Goal: Task Accomplishment & Management: Manage account settings

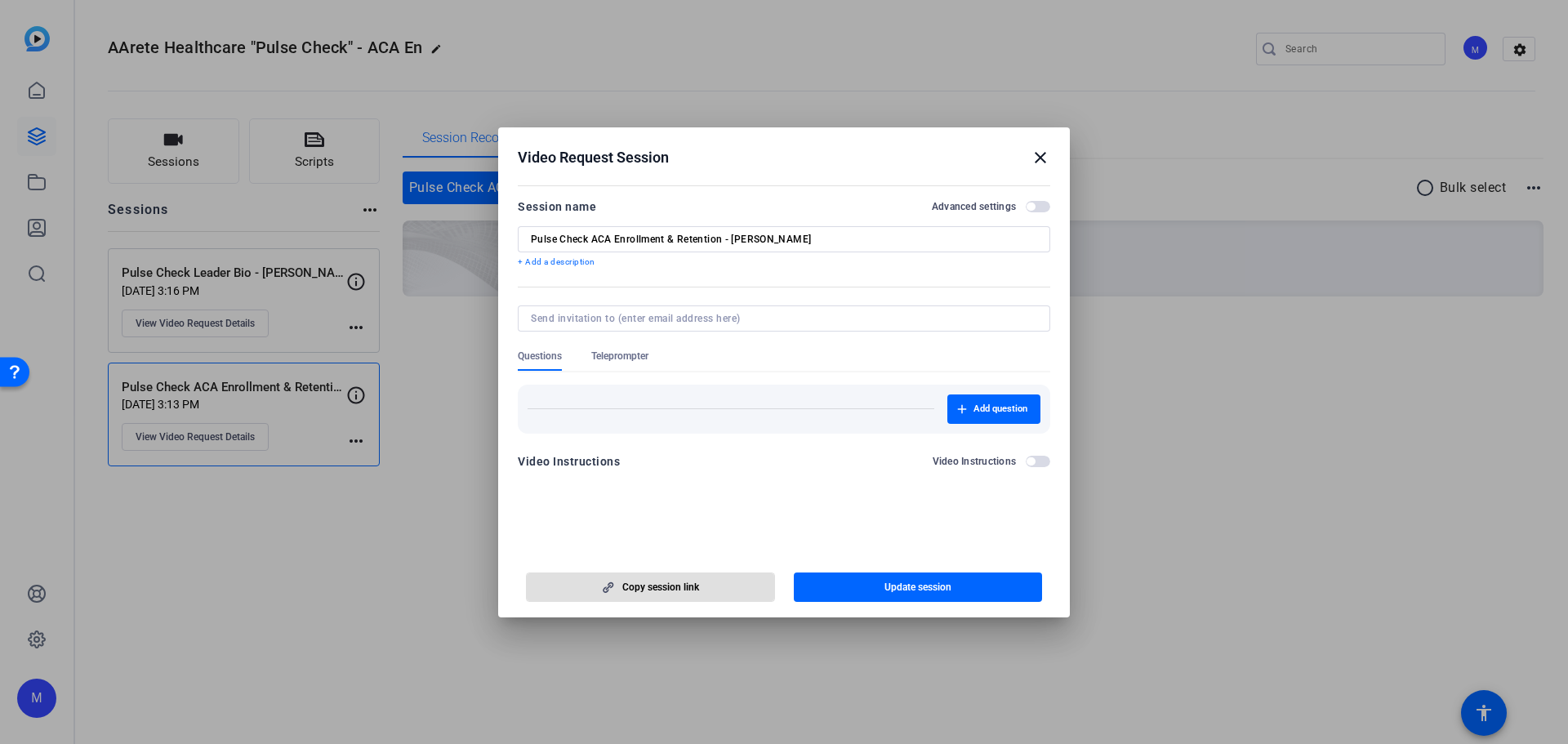
click at [1042, 158] on mat-icon "close" at bounding box center [1040, 158] width 20 height 20
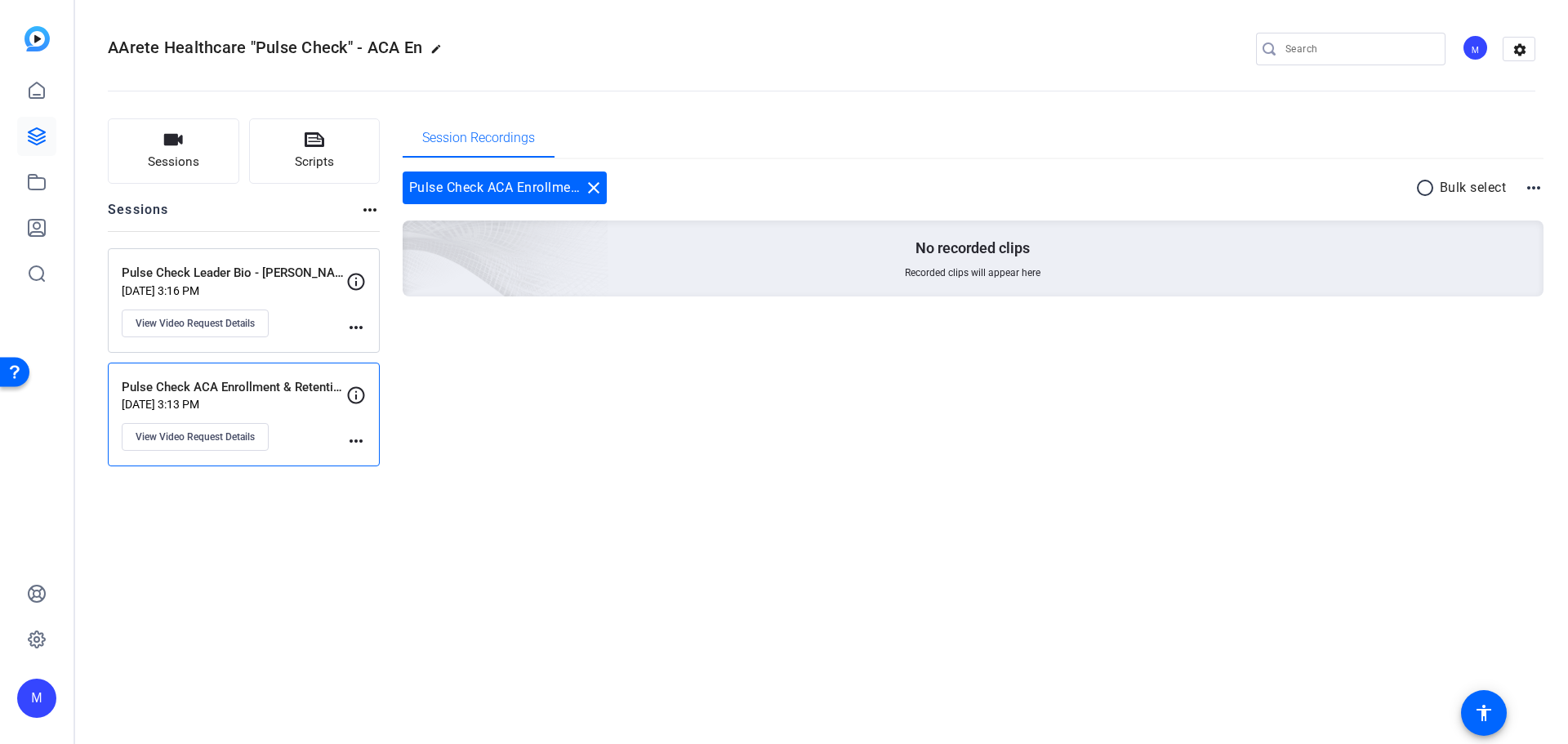
click at [210, 260] on div "Pulse Check Leader Bio - [PERSON_NAME] [DATE] 3:16 PM View Video Request Detail…" at bounding box center [243, 300] width 272 height 105
click at [319, 309] on div "Pulse Check Leader Bio - [PERSON_NAME] [DATE] 3:16 PM View Video Request Details" at bounding box center [234, 301] width 224 height 74
click at [243, 336] on button "View Video Request Details" at bounding box center [195, 323] width 147 height 27
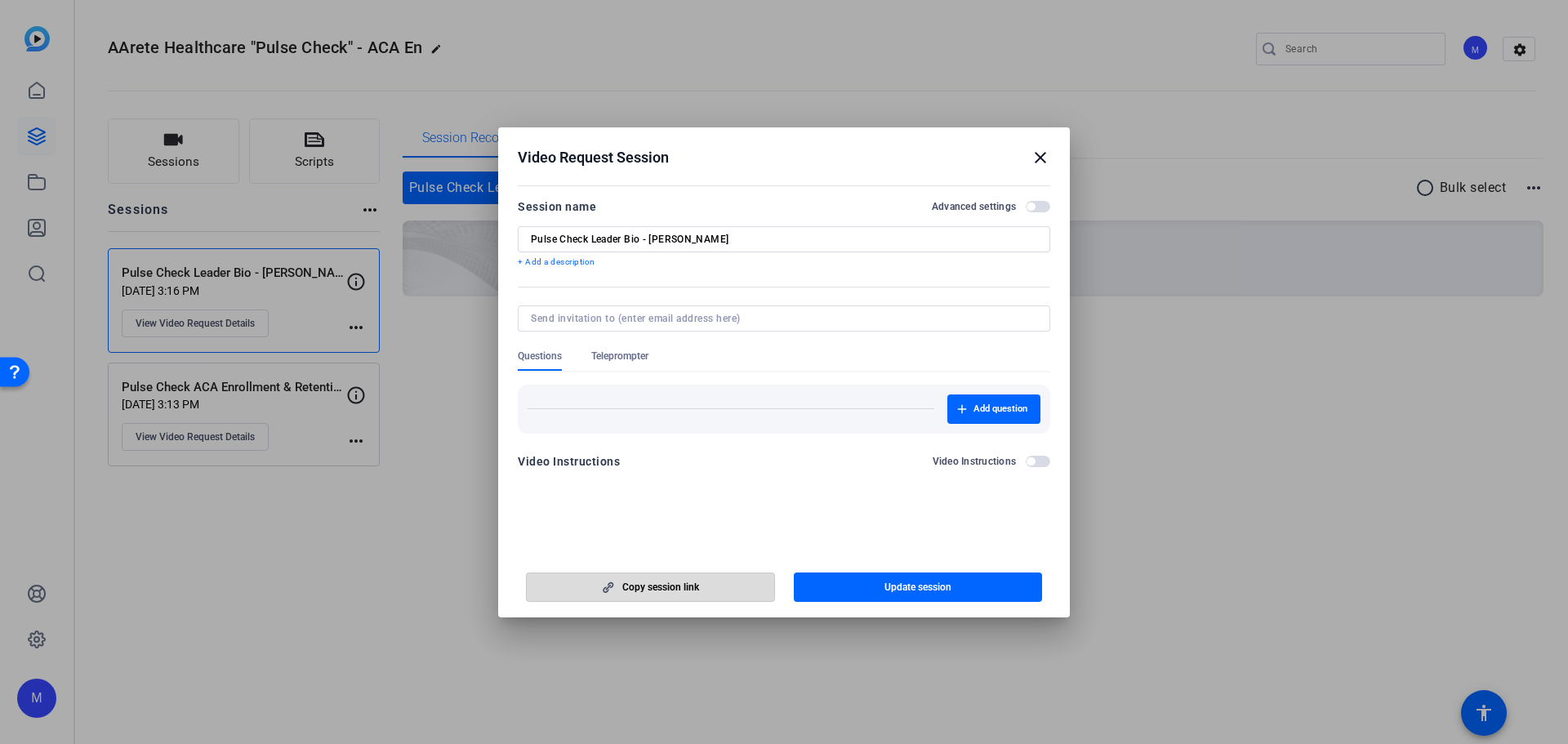
click at [639, 588] on span "Copy session link" at bounding box center [661, 586] width 77 height 13
click at [1044, 137] on h2 "Video Request Session close" at bounding box center [784, 154] width 571 height 53
click at [1040, 158] on mat-icon "close" at bounding box center [1040, 158] width 20 height 20
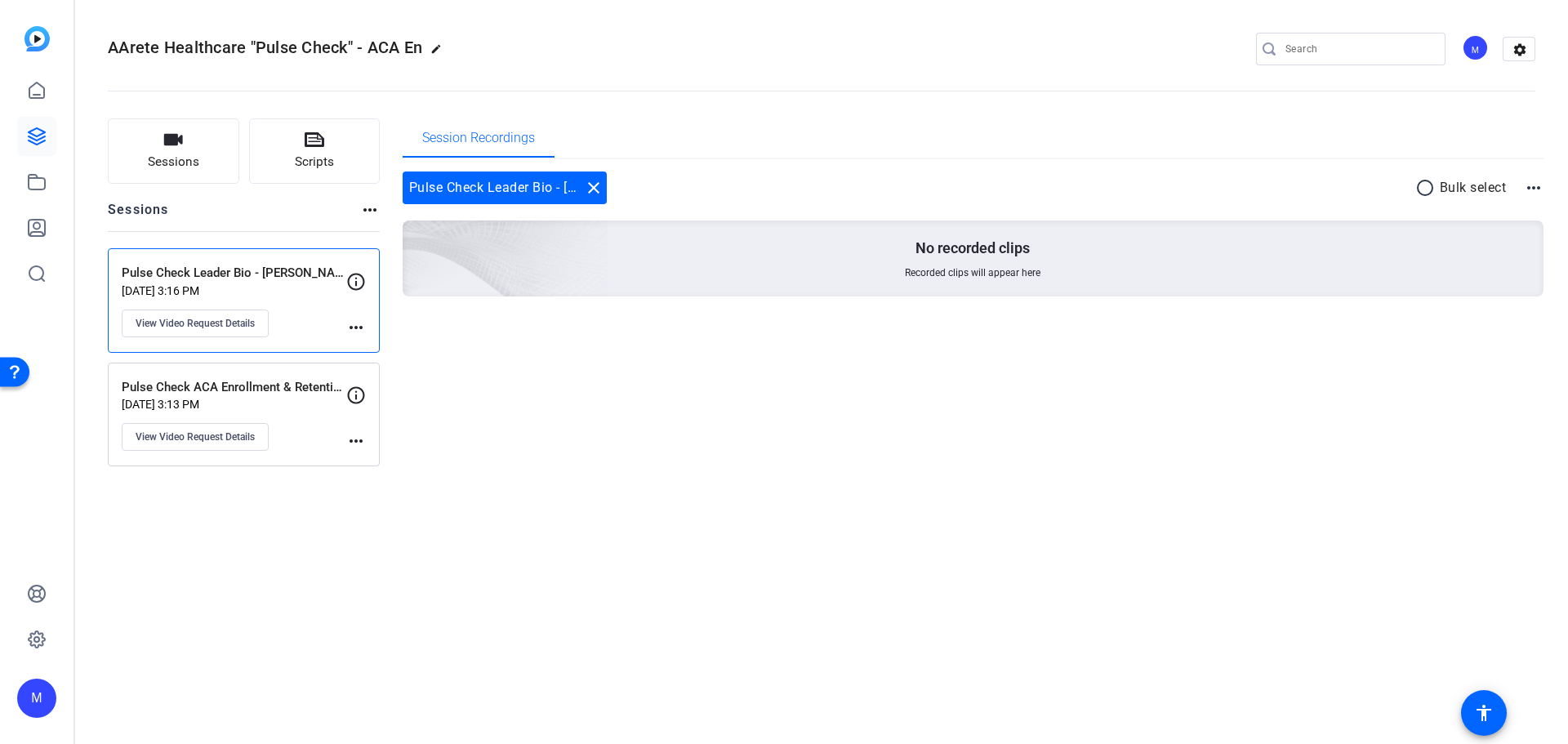
click at [530, 499] on div "AArete Healthcare "Pulse Check" - ACA En edit M settings Sessions Scripts Sessi…" at bounding box center [821, 372] width 1493 height 744
